Goal: Obtain resource: Obtain resource

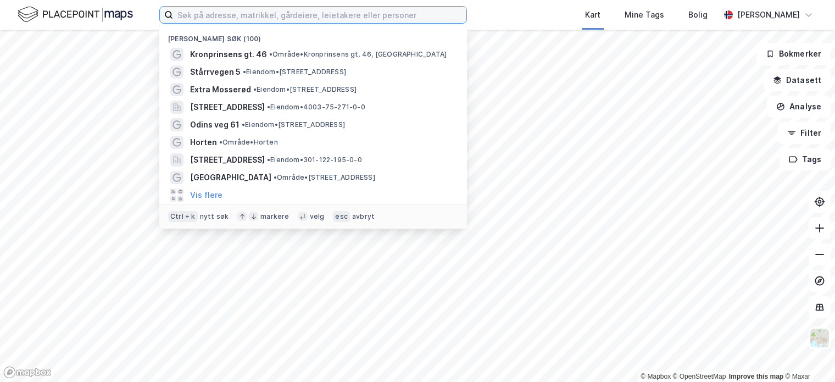
click at [205, 15] on input at bounding box center [319, 15] width 293 height 16
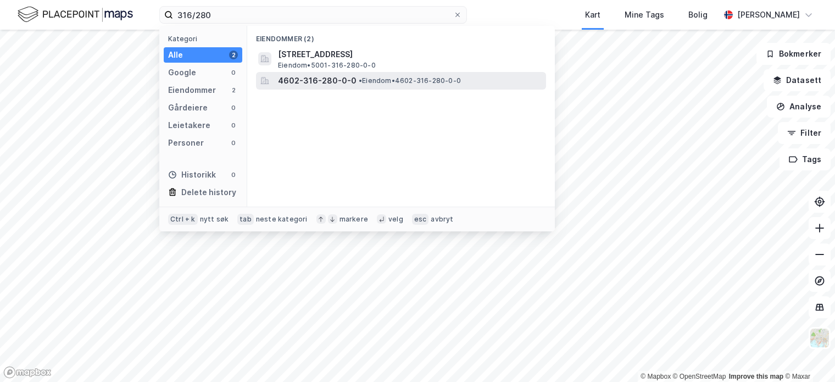
click at [385, 79] on span "• Eiendom • 4602-316-280-0-0" at bounding box center [410, 80] width 102 height 9
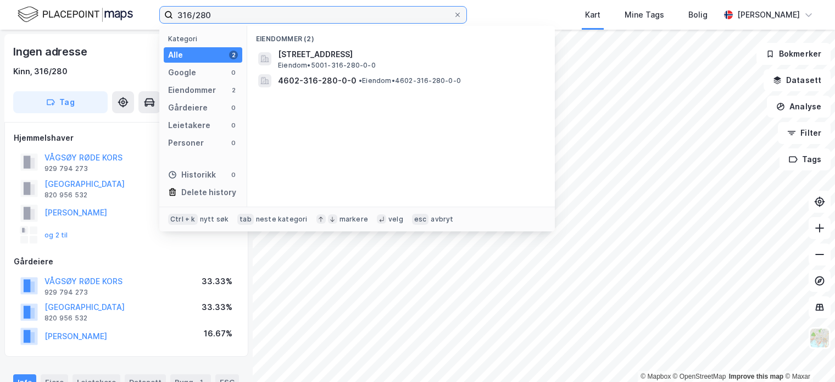
click at [220, 16] on input "316/280" at bounding box center [313, 15] width 280 height 16
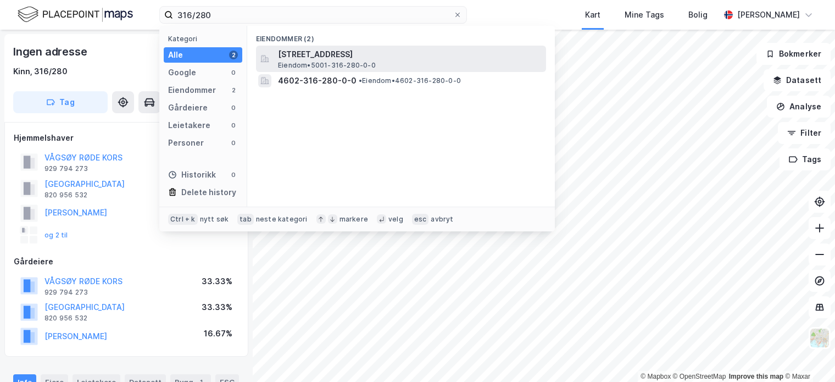
click at [396, 60] on div "[STREET_ADDRESS] • 5001-316-280-0-0" at bounding box center [411, 59] width 266 height 22
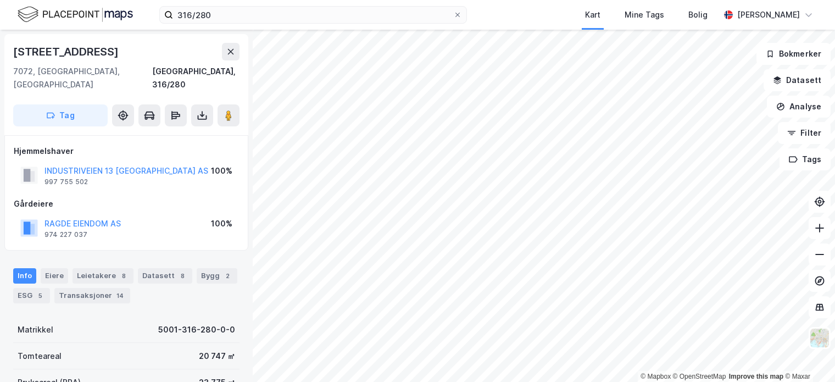
scroll to position [110, 0]
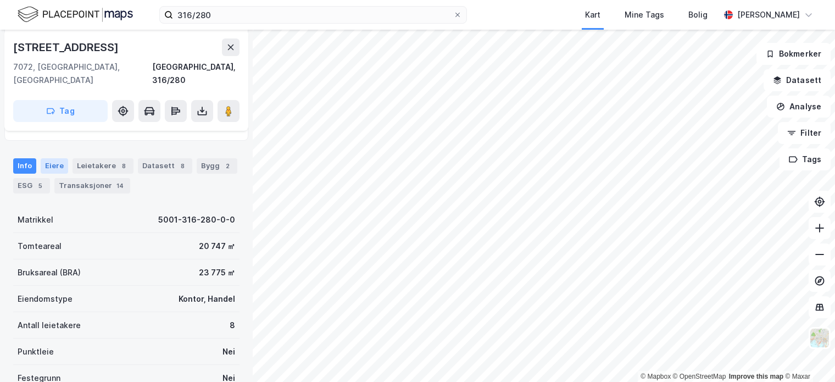
click at [55, 158] on div "Eiere" at bounding box center [54, 165] width 27 height 15
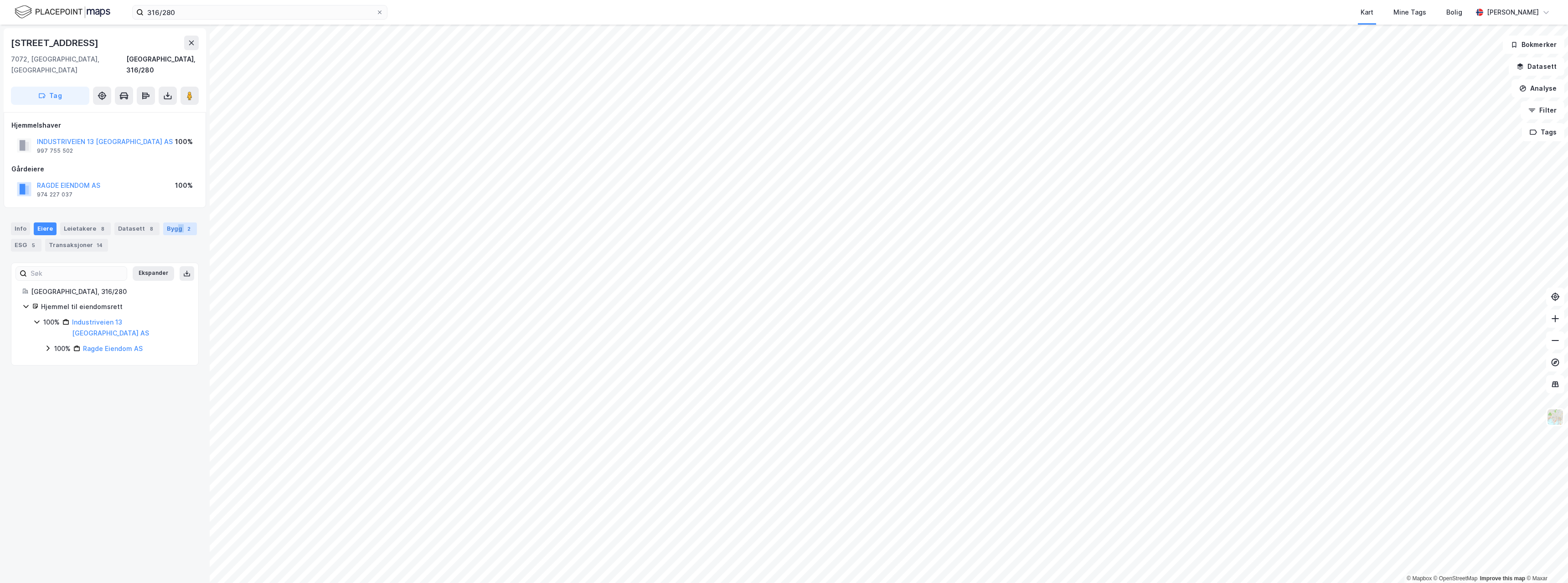
click at [170, 223] on div "Bygg 2" at bounding box center [180, 228] width 34 height 12
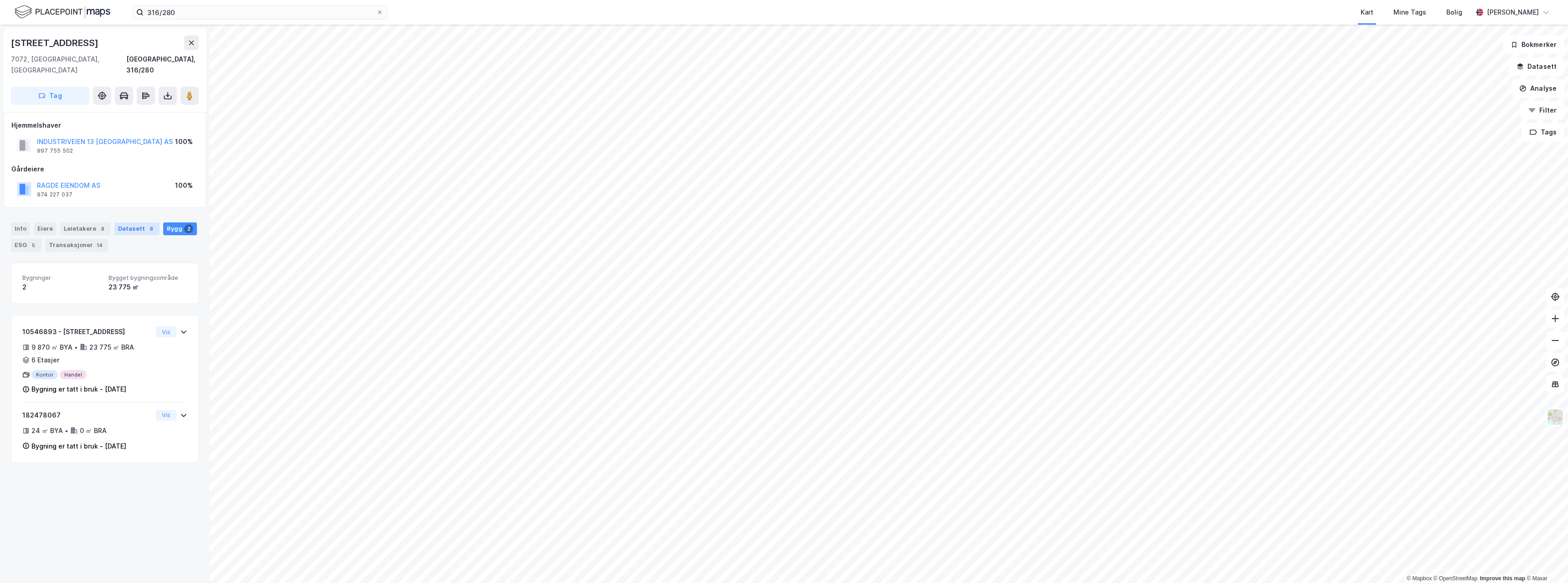
click at [135, 223] on div "Datasett 8" at bounding box center [137, 228] width 45 height 12
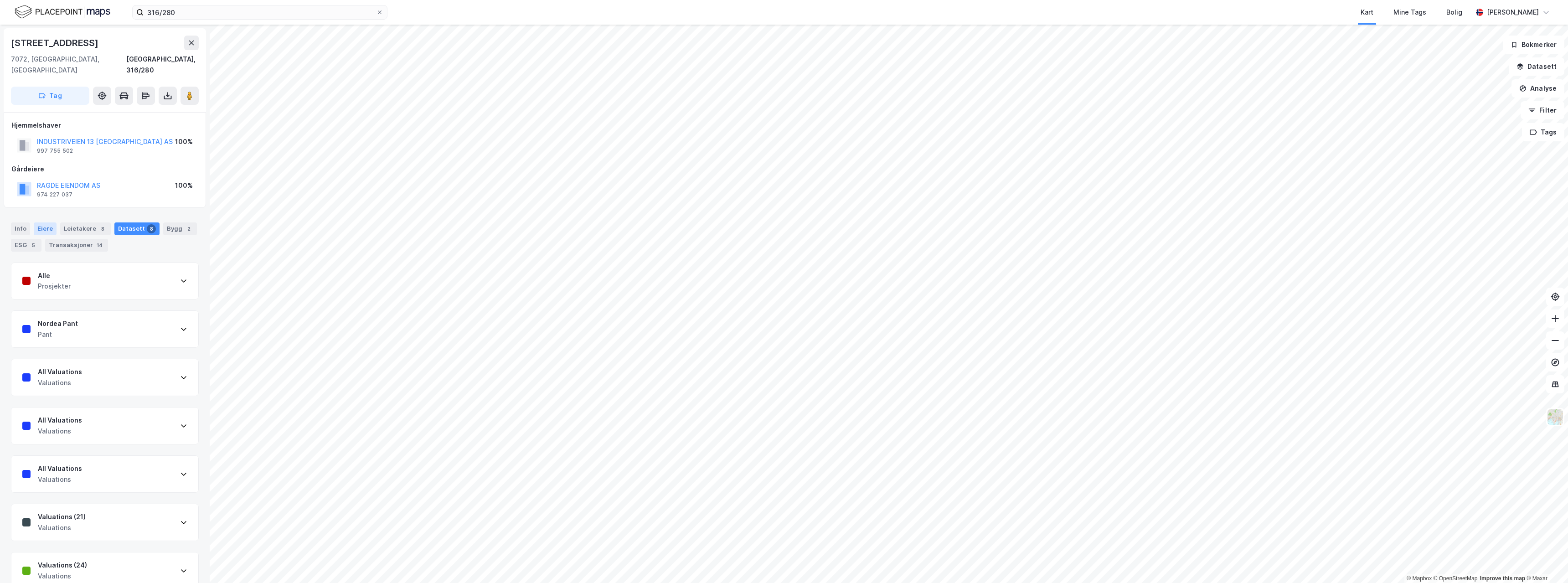
click at [40, 223] on div "Eiere" at bounding box center [45, 228] width 22 height 12
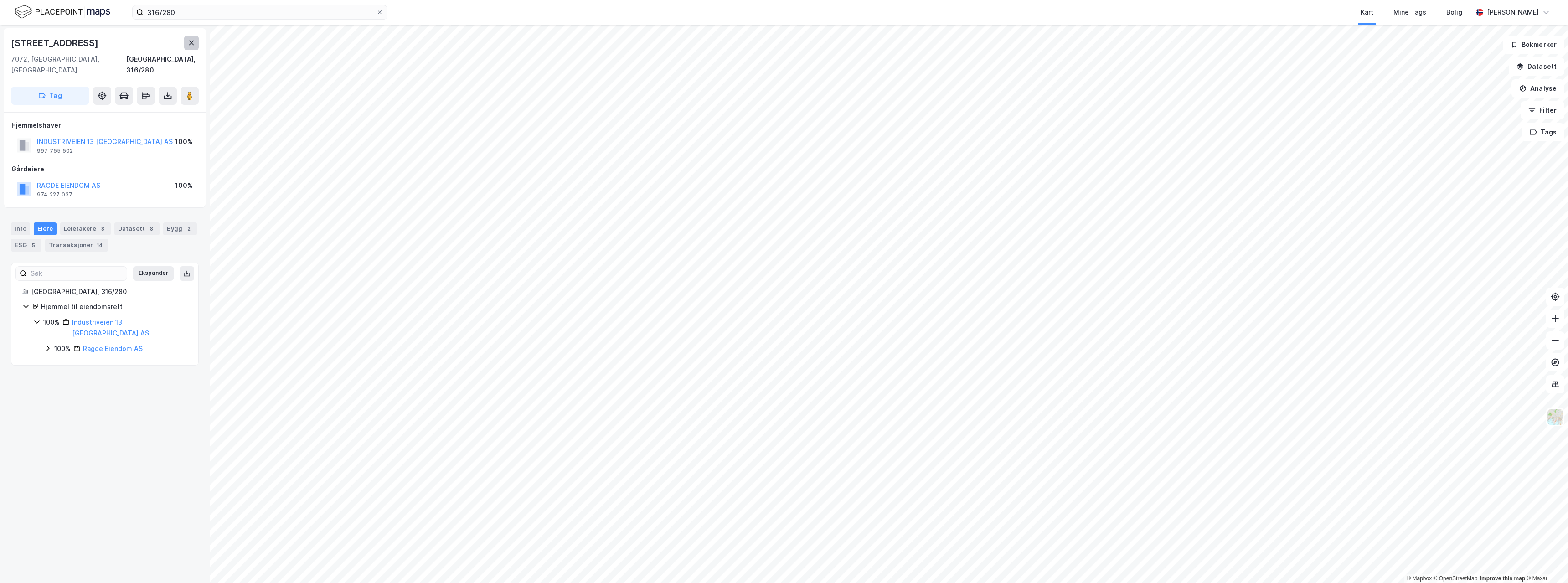
click at [193, 44] on icon at bounding box center [191, 42] width 7 height 7
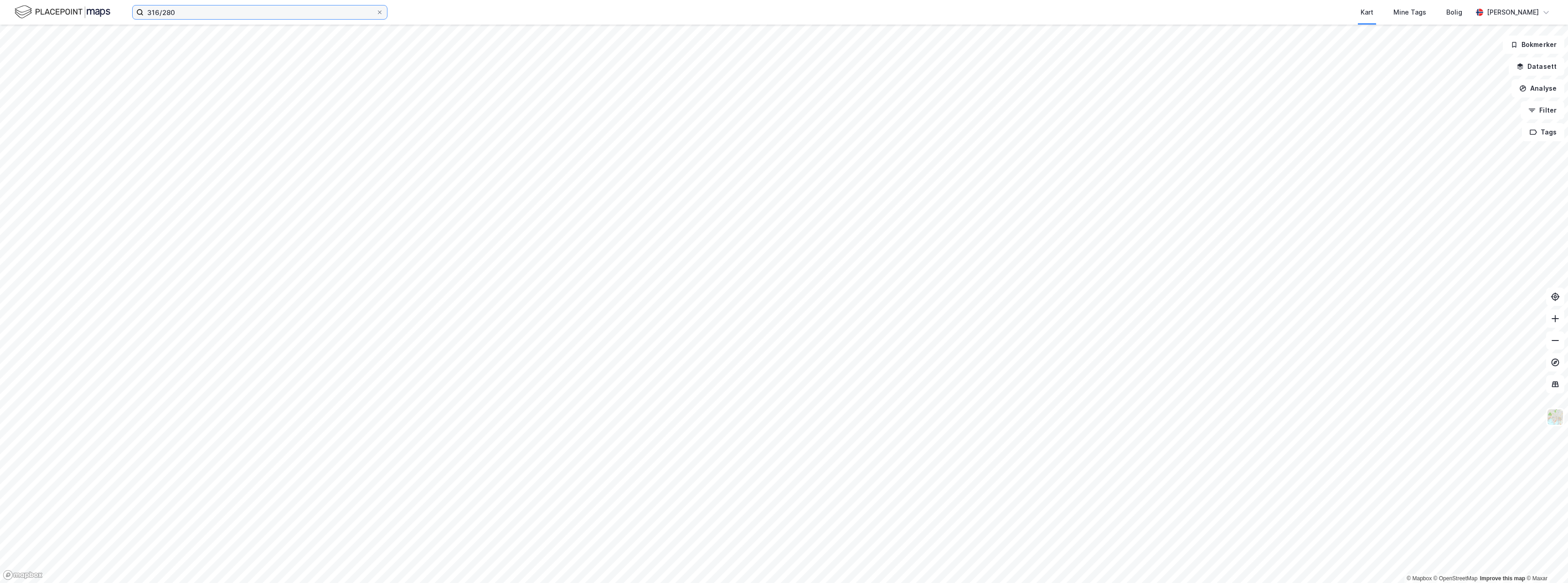
click at [240, 15] on input "316/280" at bounding box center [260, 12] width 232 height 13
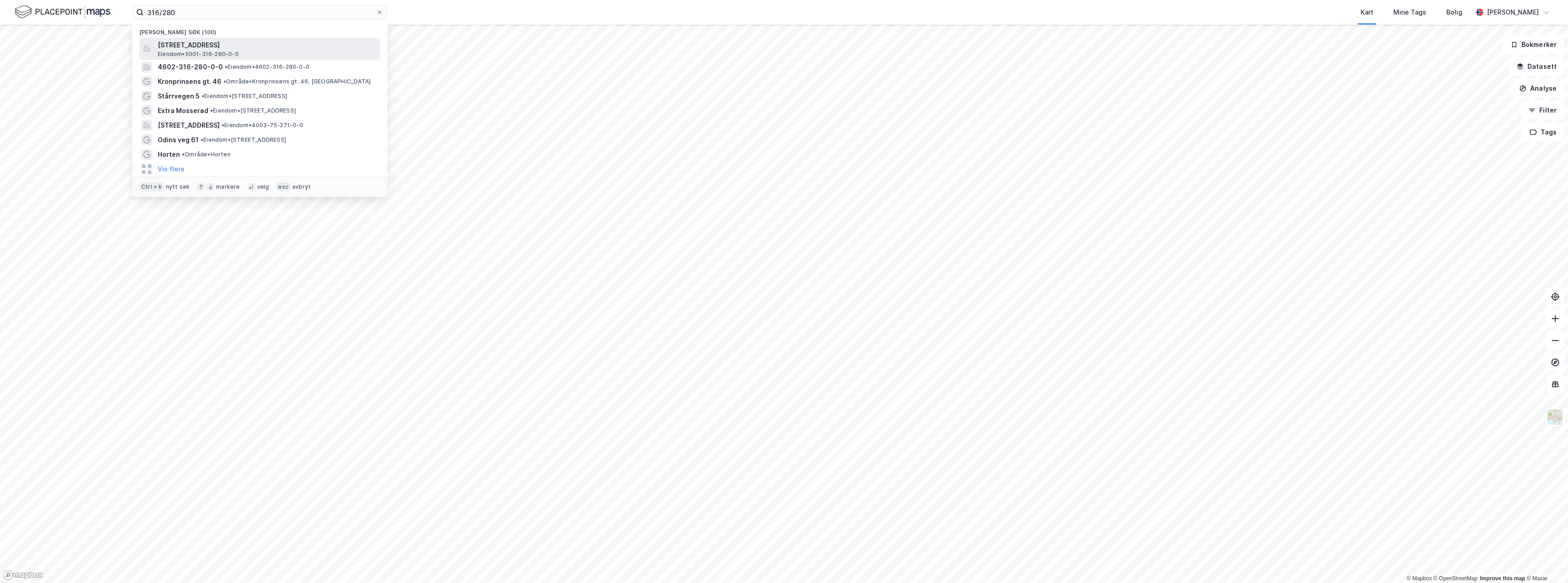
click at [229, 42] on span "[STREET_ADDRESS]" at bounding box center [267, 45] width 219 height 11
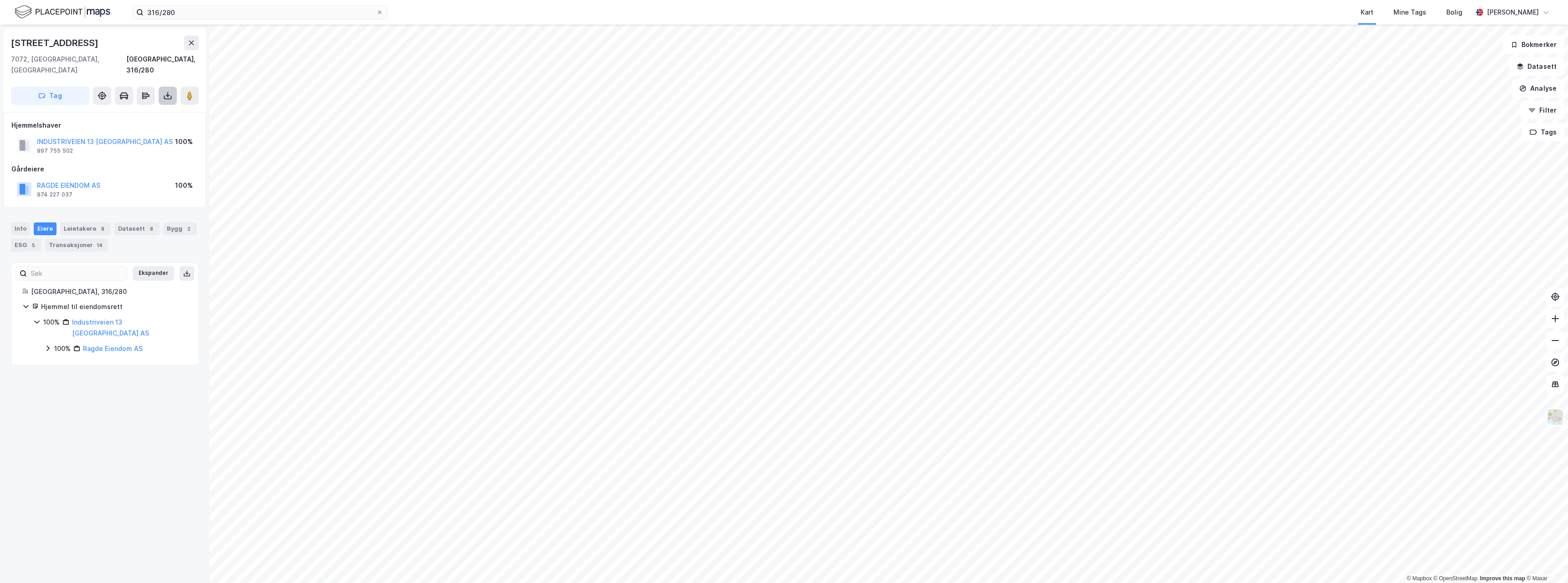
click at [171, 86] on button at bounding box center [168, 96] width 18 height 18
click at [144, 110] on div "Last ned grunnbok" at bounding box center [123, 114] width 53 height 7
click at [129, 125] on div "Last ned matrikkelrapport" at bounding box center [134, 128] width 76 height 7
click at [202, 16] on input "316/280" at bounding box center [260, 12] width 232 height 13
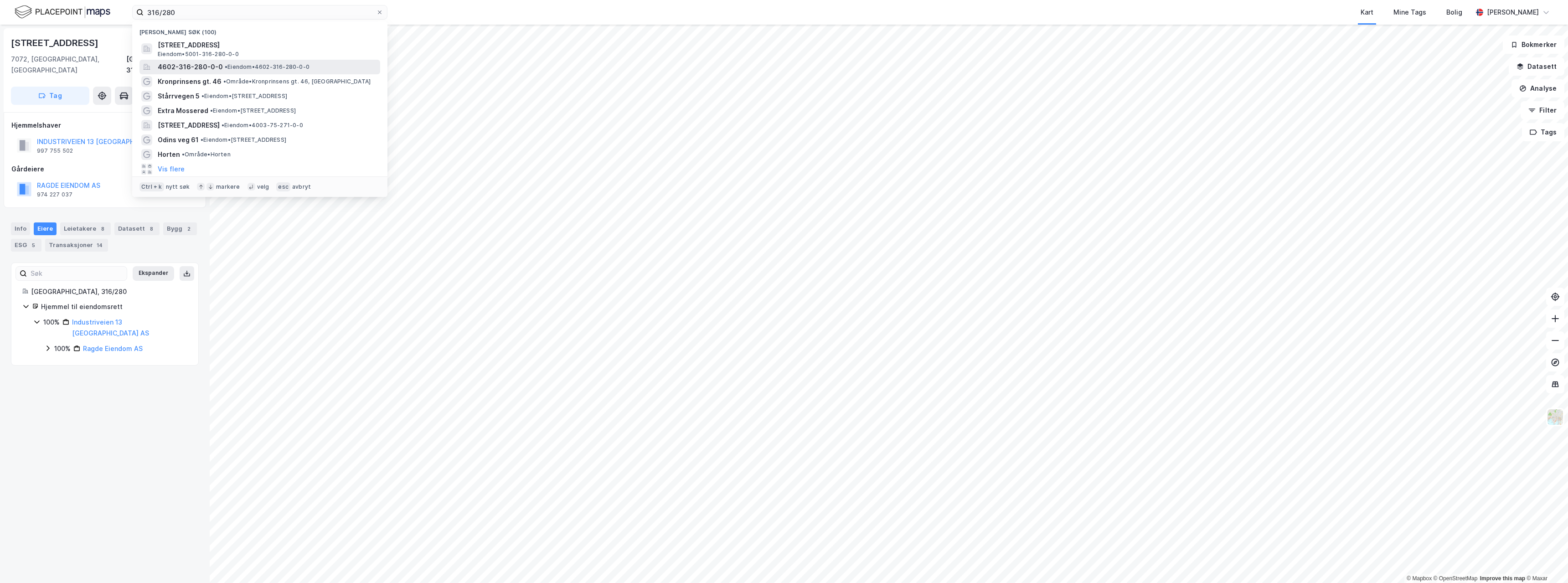
click at [217, 66] on span "4602-316-280-0-0" at bounding box center [190, 66] width 66 height 11
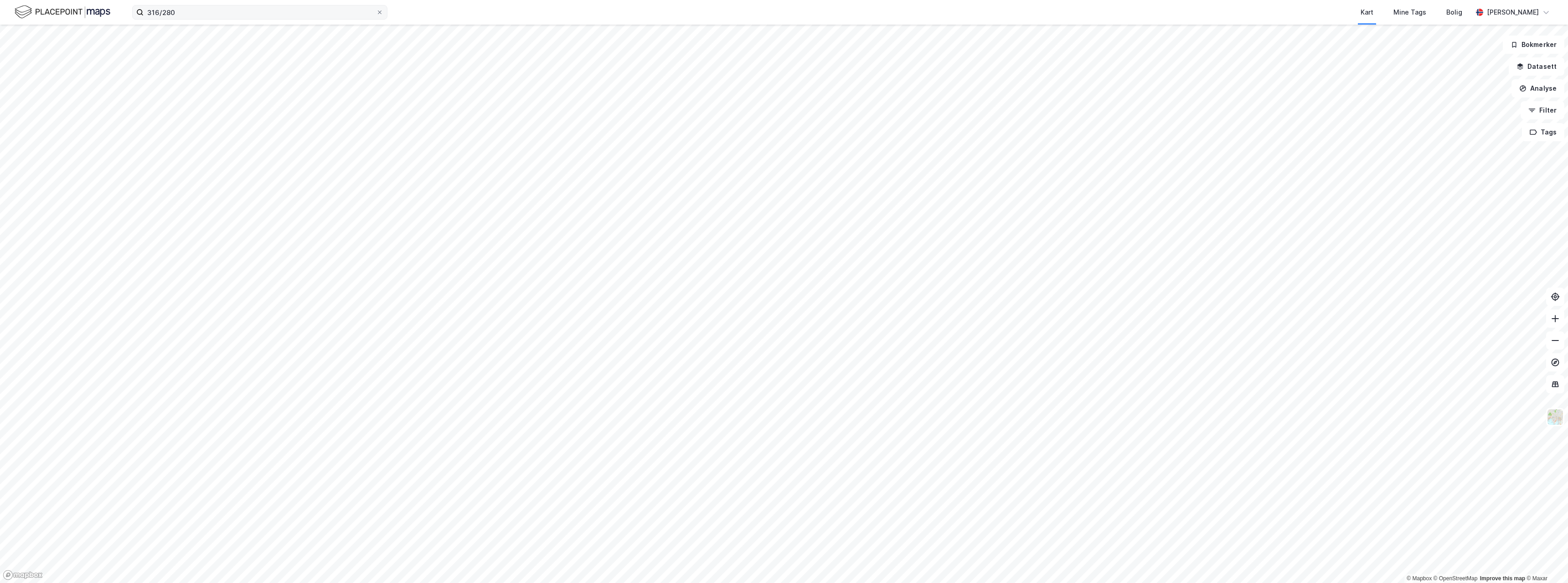
click at [198, 17] on div "316/280 Kart Mine Tags Bolig [PERSON_NAME]" at bounding box center [784, 12] width 1568 height 25
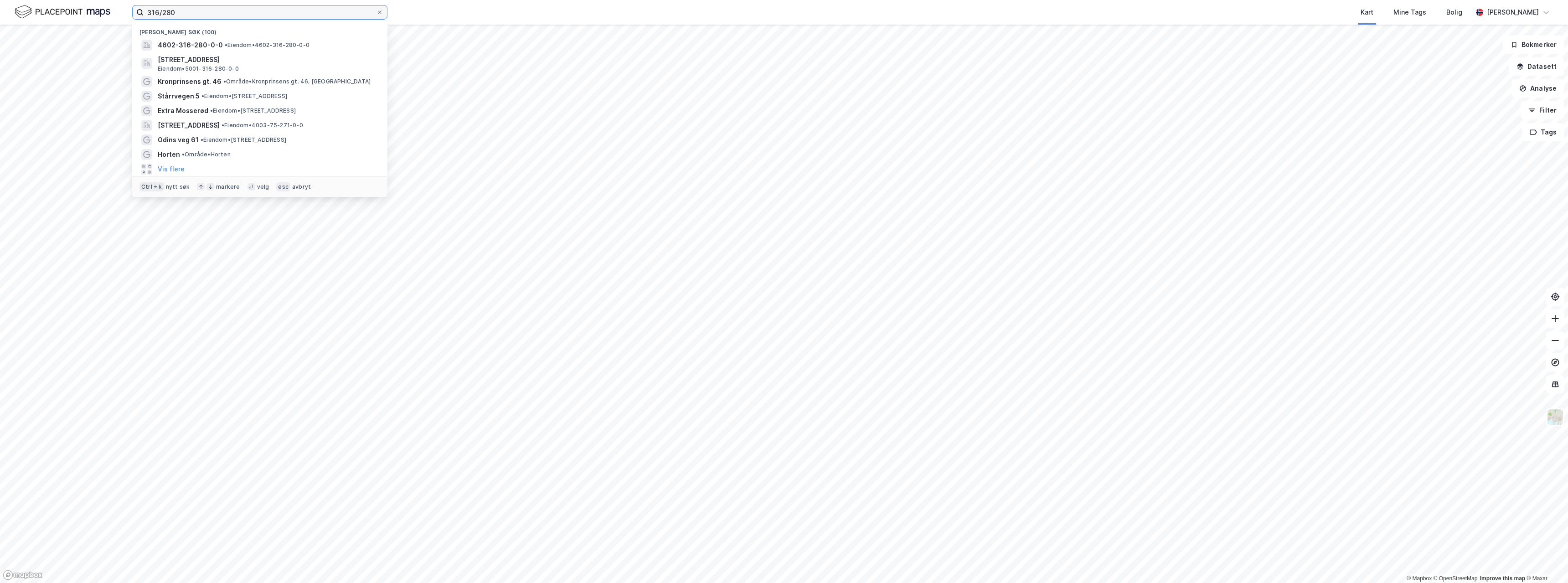
click at [193, 12] on input "316/280" at bounding box center [260, 12] width 232 height 13
click at [252, 62] on span "[STREET_ADDRESS]" at bounding box center [267, 59] width 219 height 11
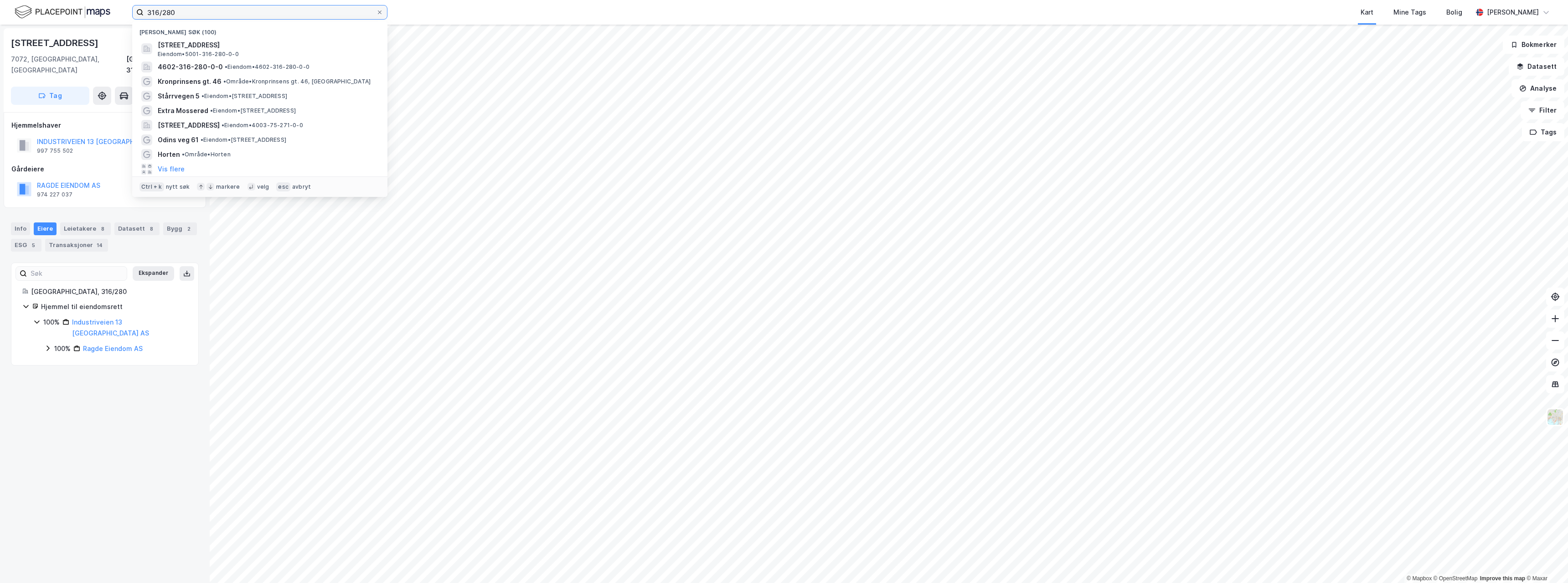
click at [165, 12] on input "316/280" at bounding box center [260, 12] width 232 height 13
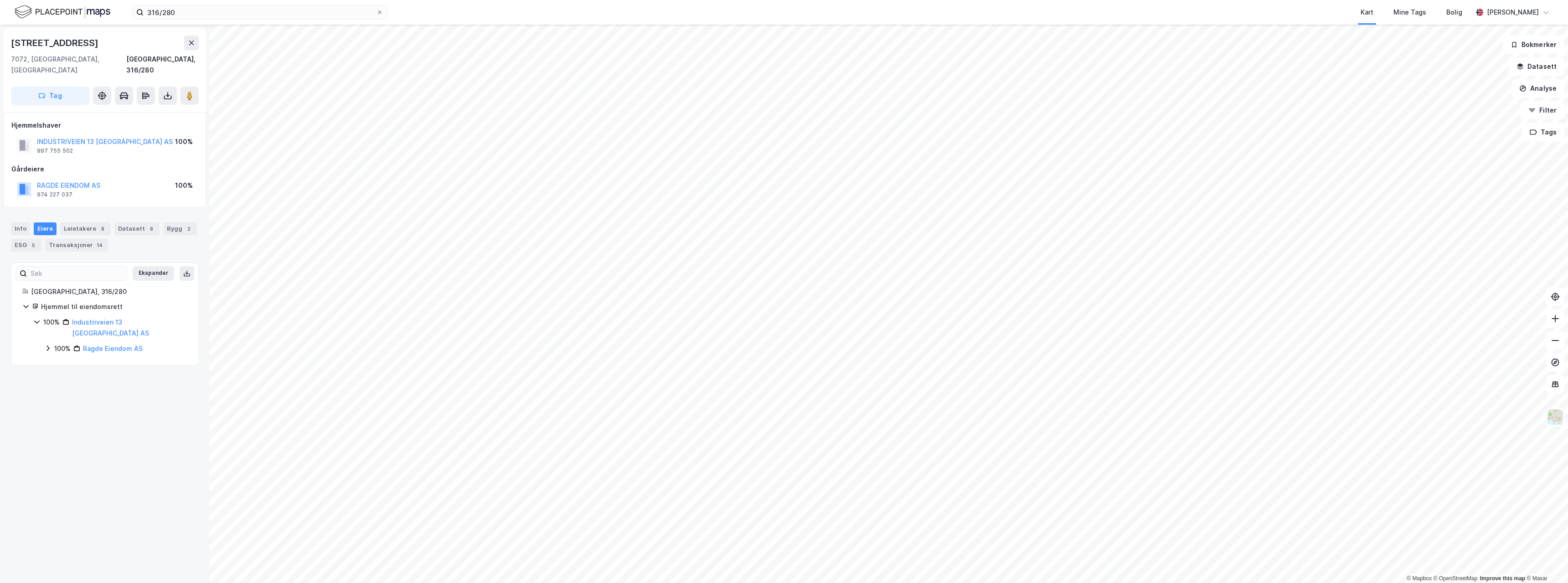
drag, startPoint x: 188, startPoint y: 47, endPoint x: 171, endPoint y: 388, distance: 341.4
click at [176, 316] on div "[STREET_ADDRESS], 316/280 Tag Hjemmelshaver INDUSTRIVEIEN 13 [GEOGRAPHIC_DATA] …" at bounding box center [105, 304] width 210 height 559
click at [183, 12] on input "316/280" at bounding box center [260, 12] width 232 height 13
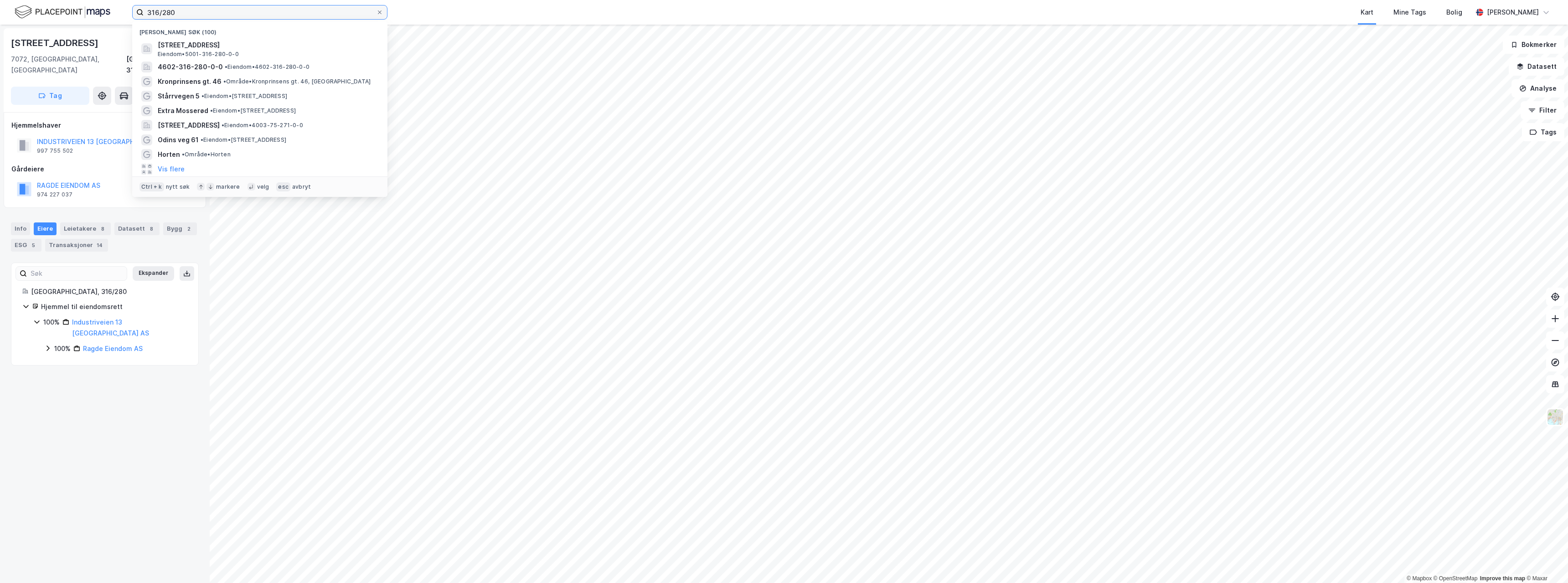
click at [147, 12] on input "316/280" at bounding box center [260, 12] width 232 height 13
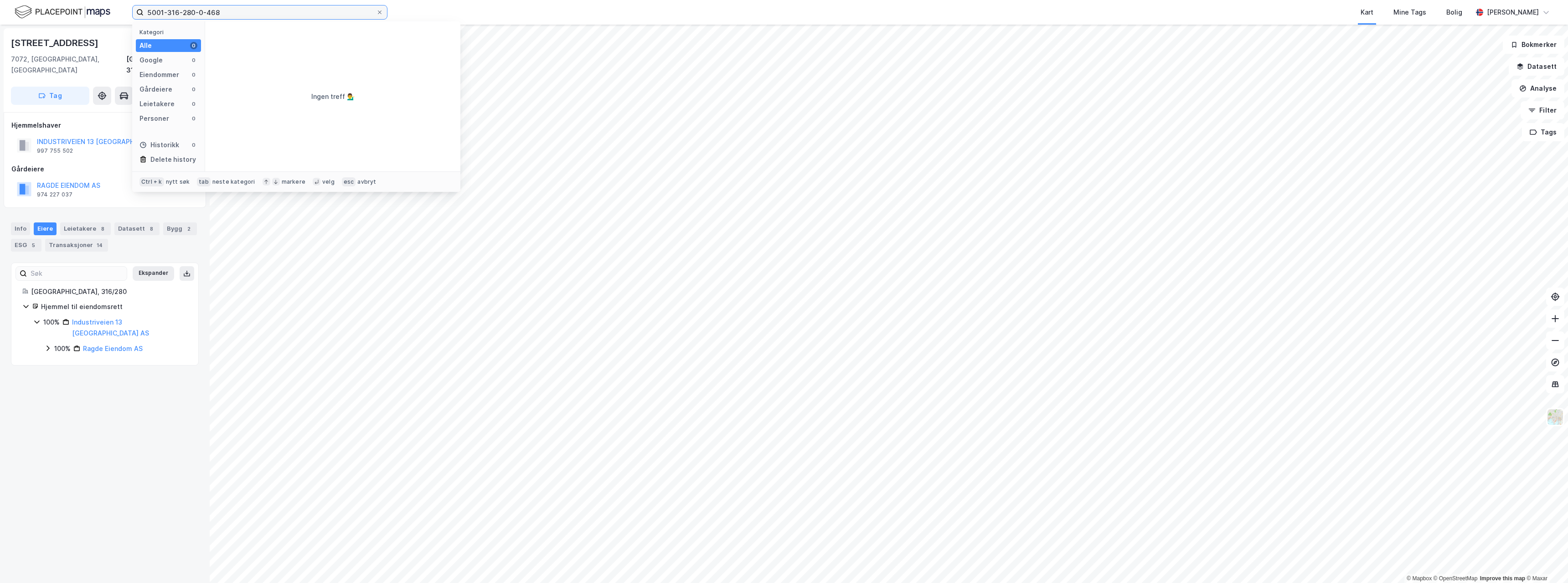
drag, startPoint x: 205, startPoint y: 12, endPoint x: 220, endPoint y: 16, distance: 15.5
click at [220, 16] on input "5001-316-280-0-468" at bounding box center [260, 12] width 232 height 13
drag, startPoint x: 208, startPoint y: 12, endPoint x: 217, endPoint y: 12, distance: 9.0
click at [217, 12] on input "5001-316-280-0-439" at bounding box center [260, 12] width 232 height 13
type input "5001-316-280-0-639"
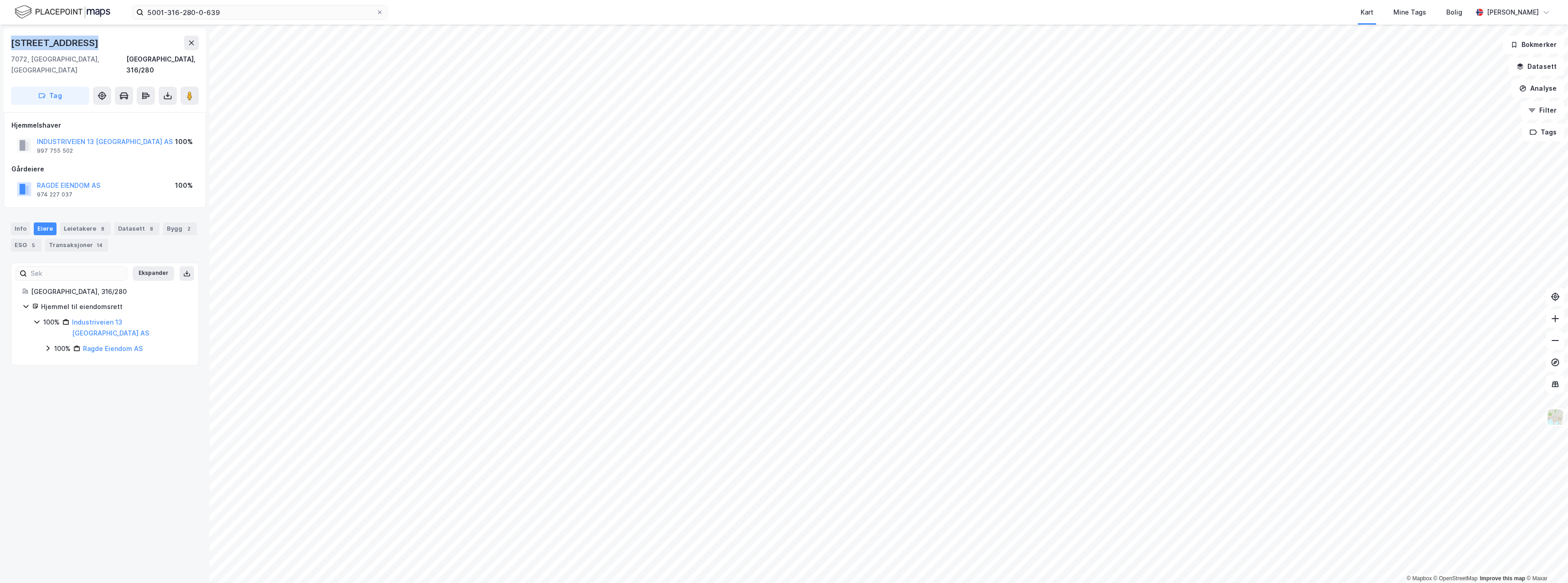
drag, startPoint x: 85, startPoint y: 43, endPoint x: 0, endPoint y: 44, distance: 85.0
click at [0, 44] on div "[STREET_ADDRESS], 316/280 Tag Hjemmelshaver INDUSTRIVEIEN 13 [GEOGRAPHIC_DATA] …" at bounding box center [105, 304] width 210 height 559
copy div "[STREET_ADDRESS]"
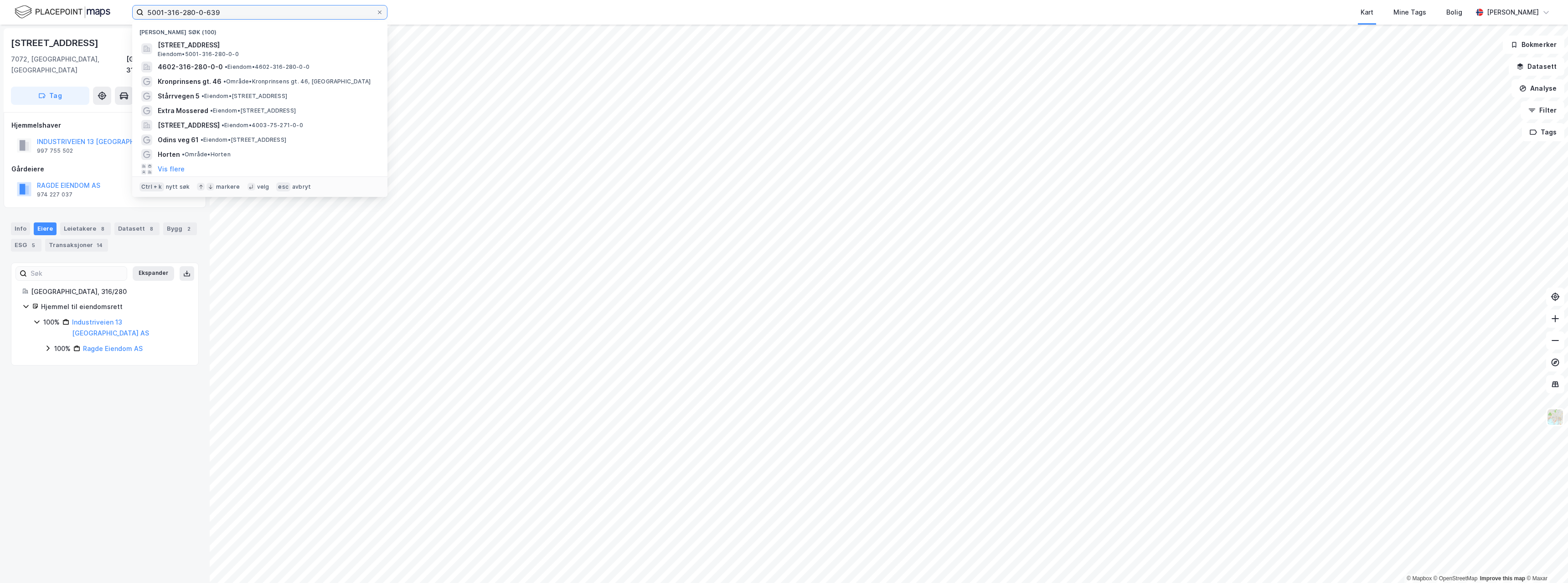
click at [192, 8] on input "5001-316-280-0-639" at bounding box center [260, 12] width 232 height 13
click at [199, 51] on span "Eiendom • 5001-316-280-0-0" at bounding box center [198, 54] width 81 height 7
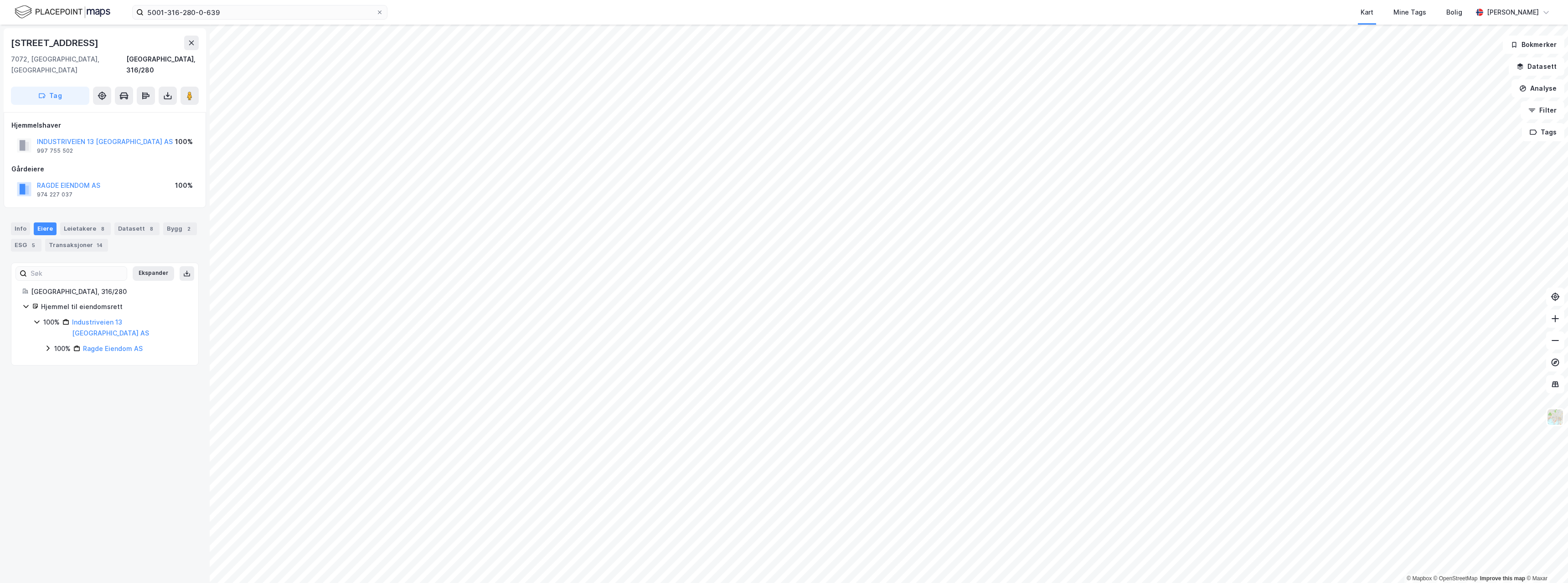
drag, startPoint x: 141, startPoint y: 58, endPoint x: 118, endPoint y: 40, distance: 29.2
click at [118, 40] on div "[STREET_ADDRESS]" at bounding box center [105, 43] width 188 height 15
drag, startPoint x: 136, startPoint y: 58, endPoint x: 198, endPoint y: 61, distance: 62.1
click at [198, 61] on div "[STREET_ADDRESS]" at bounding box center [105, 70] width 203 height 84
copy div "[GEOGRAPHIC_DATA], 316/280"
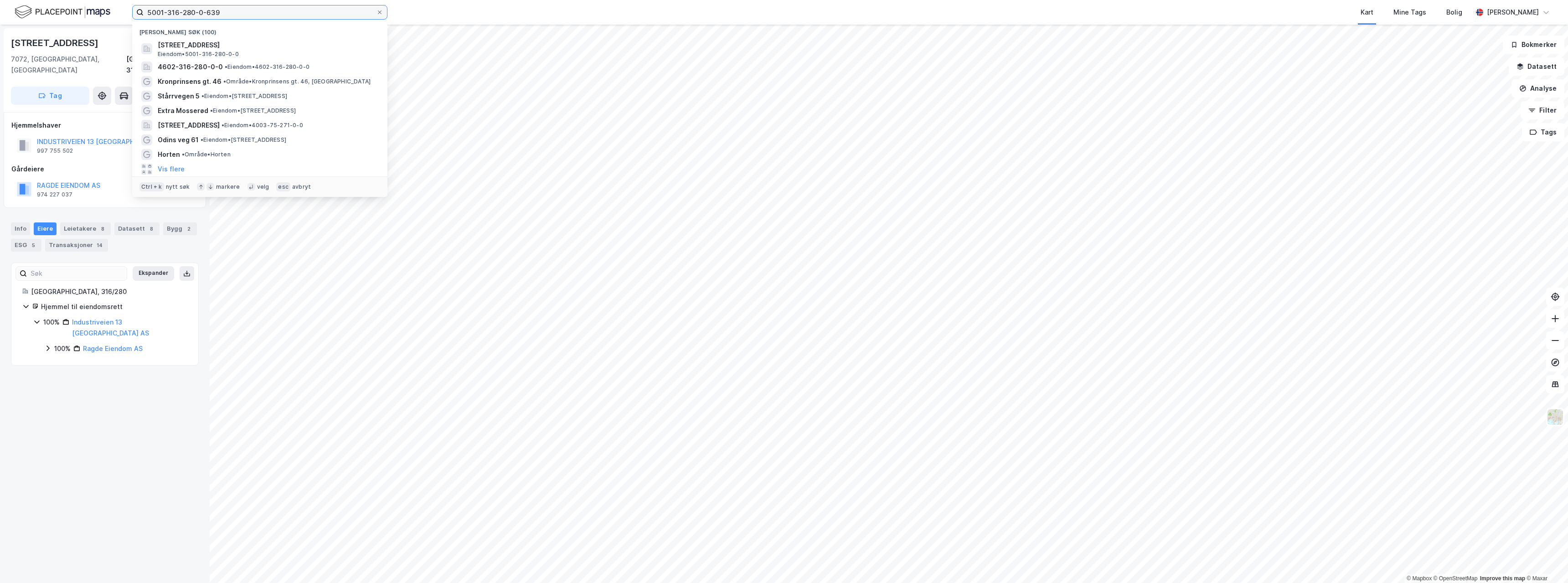
click at [170, 12] on input "5001-316-280-0-639" at bounding box center [260, 12] width 232 height 13
drag, startPoint x: 222, startPoint y: 12, endPoint x: 143, endPoint y: 25, distance: 80.1
click at [143, 20] on div "5001-316-280-0-639 Nylige søk (100) [STREET_ADDRESS] • 5001-316-280-0-0 4602-31…" at bounding box center [259, 12] width 255 height 15
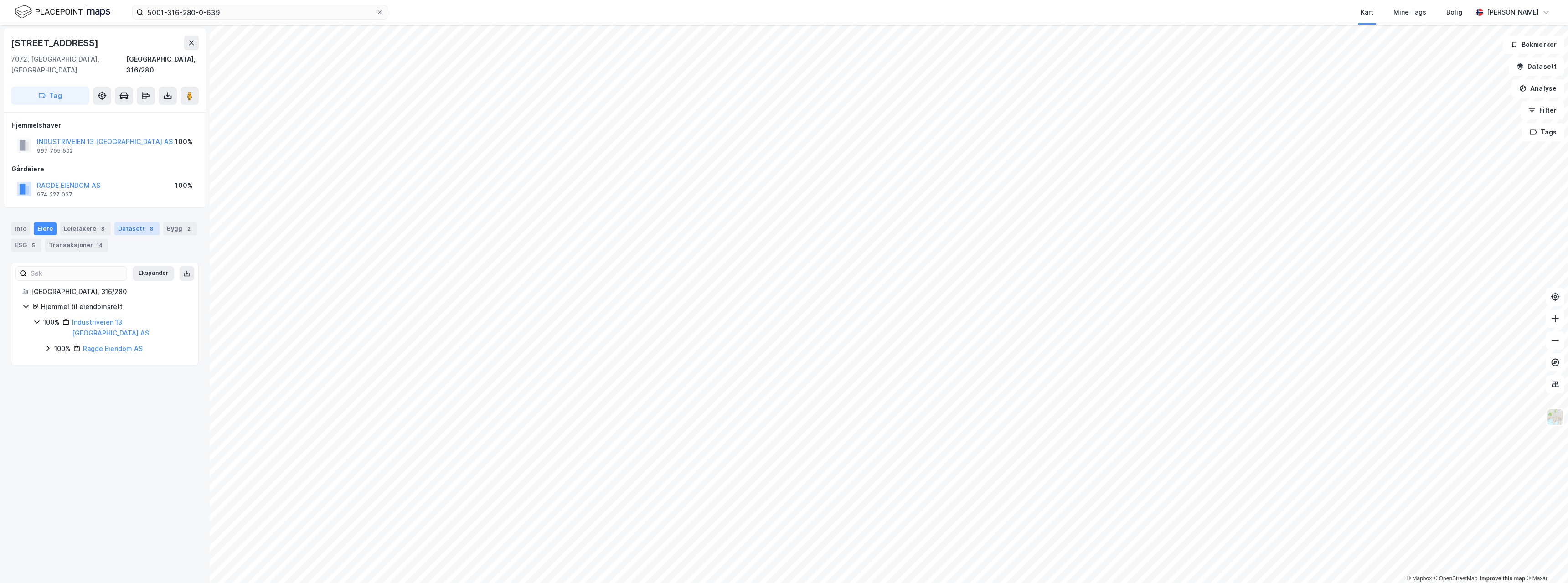
click at [121, 223] on div "Datasett 8" at bounding box center [137, 228] width 45 height 12
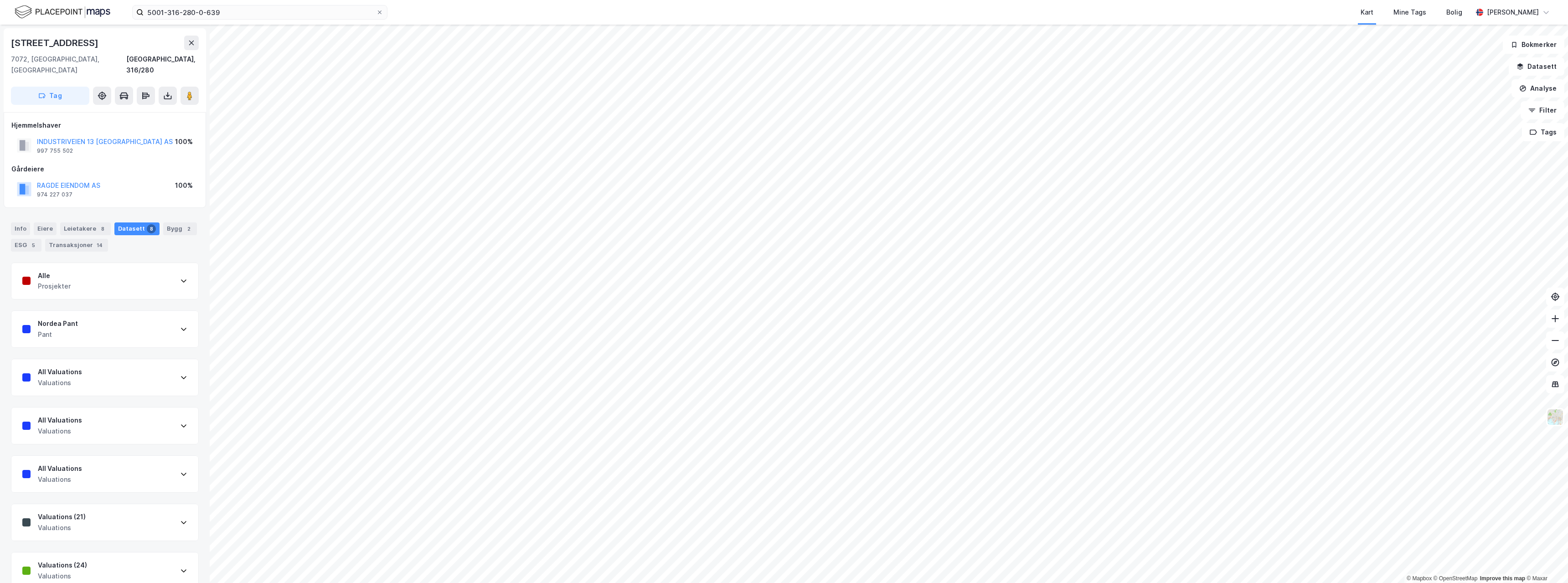
click at [165, 272] on div "Alle Prosjekter" at bounding box center [105, 282] width 187 height 37
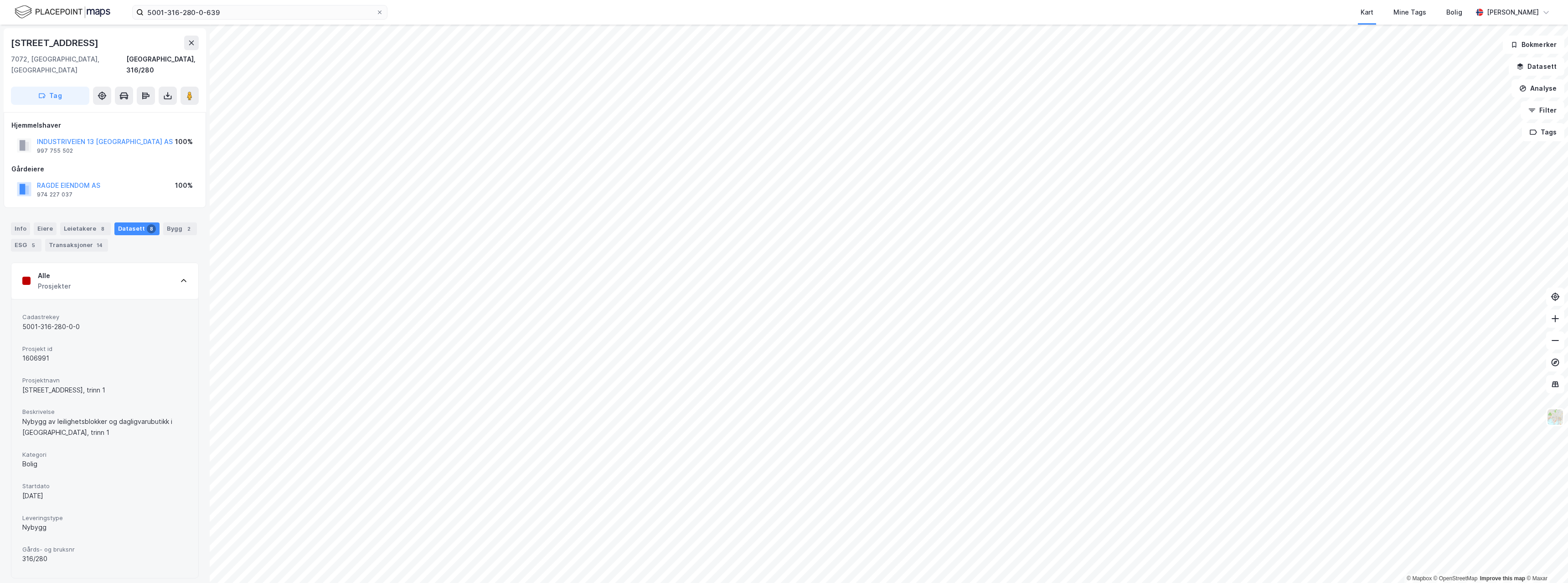
click at [165, 272] on div "Alle Prosjekter" at bounding box center [105, 282] width 187 height 37
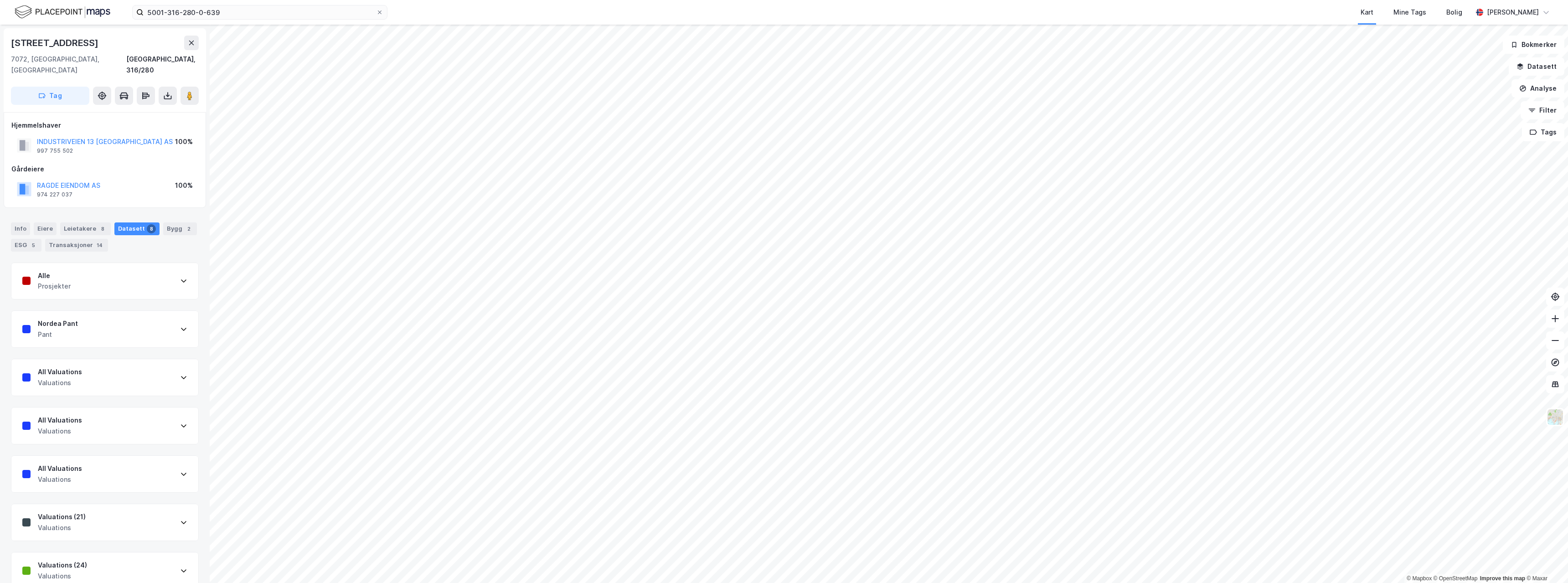
scroll to position [55, 0]
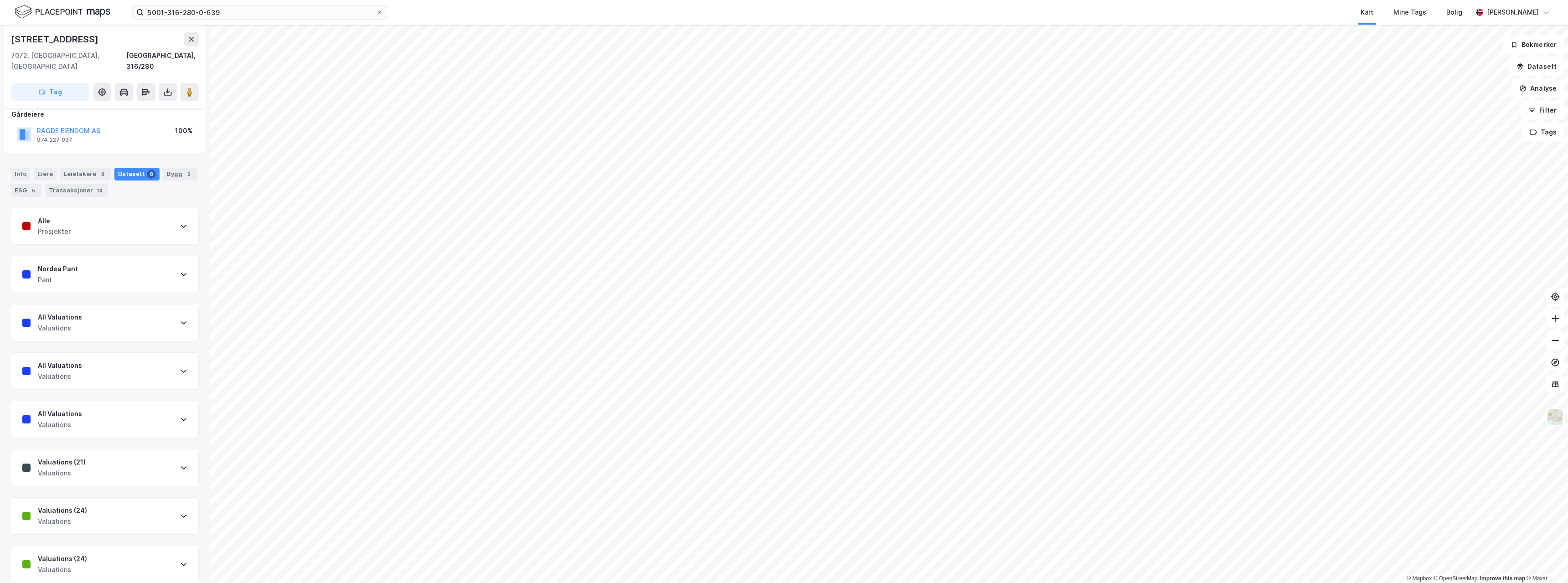
click at [90, 316] on div "Valuations (24) Valuations" at bounding box center [105, 517] width 187 height 37
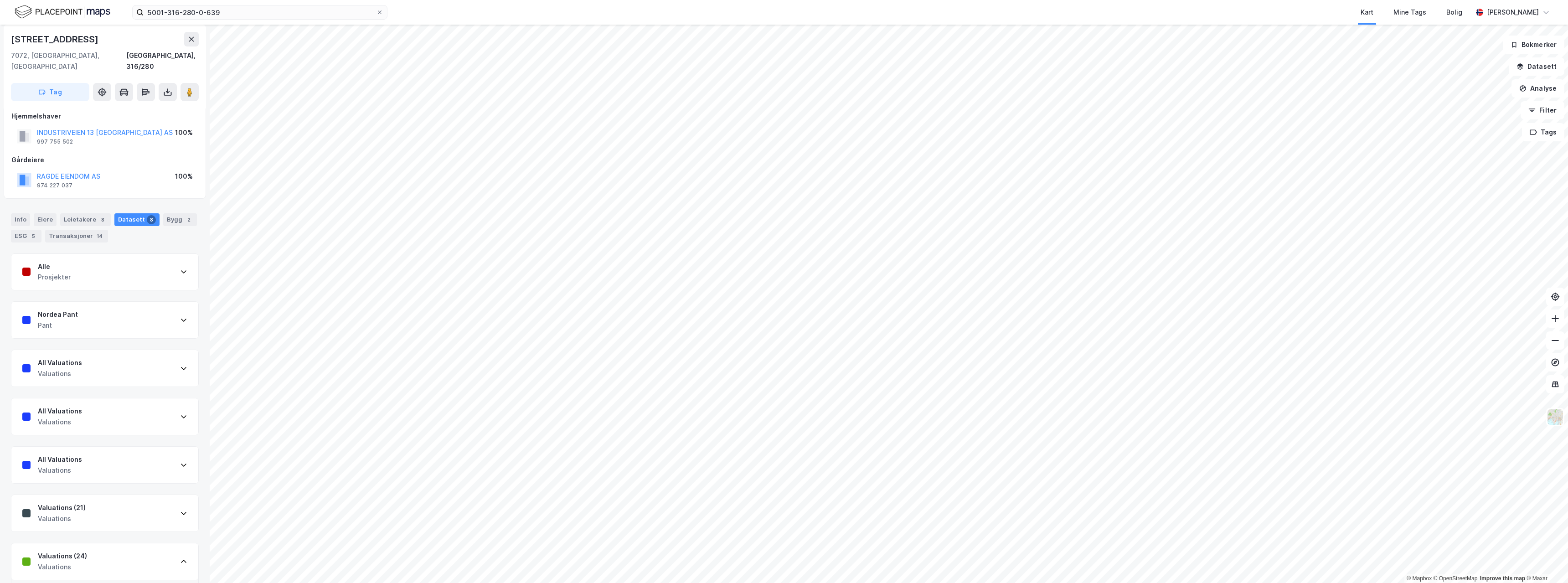
scroll to position [0, 0]
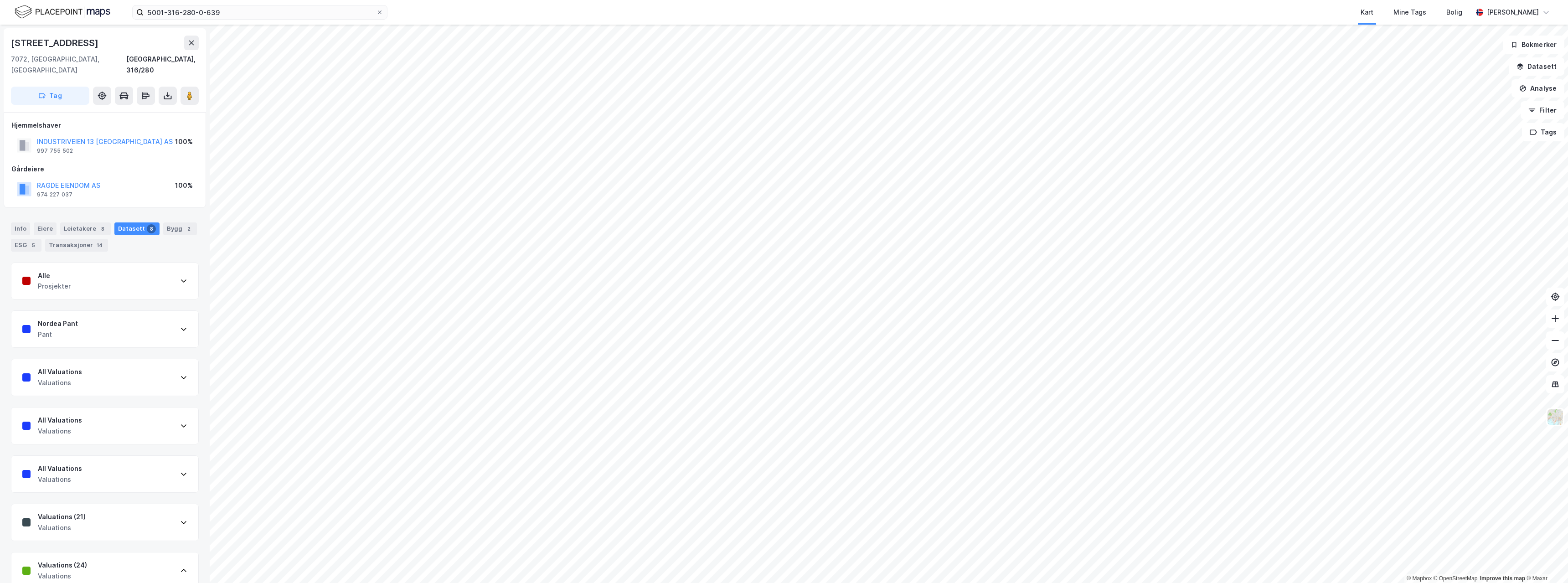
click at [180, 316] on icon at bounding box center [183, 377] width 7 height 7
click at [20, 223] on div "Info" at bounding box center [20, 228] width 19 height 12
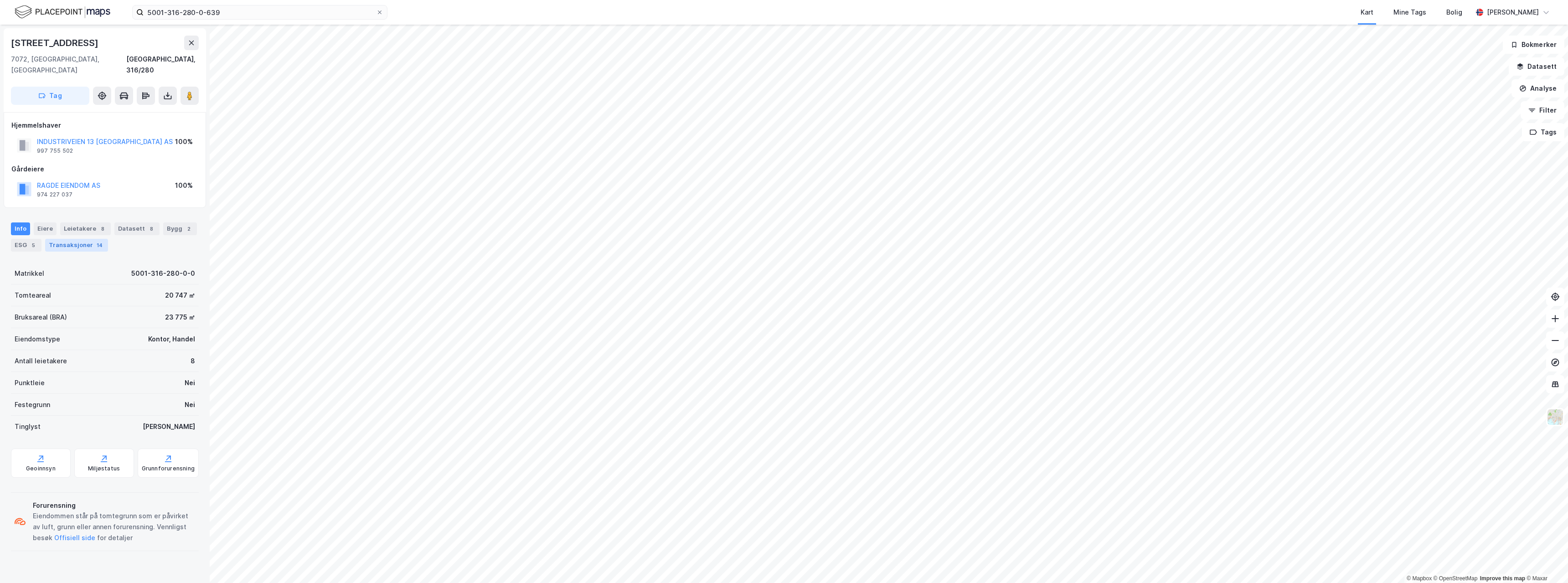
click at [77, 239] on div "Transaksjoner 14" at bounding box center [76, 245] width 63 height 12
